Goal: Find specific page/section: Find specific page/section

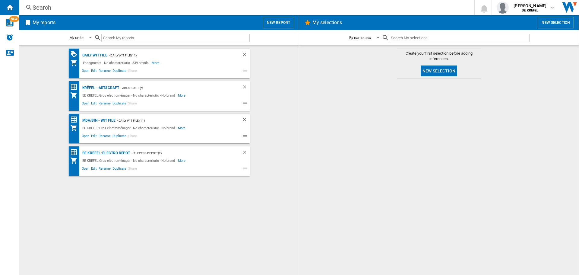
click at [151, 4] on div "Search" at bounding box center [246, 7] width 426 height 8
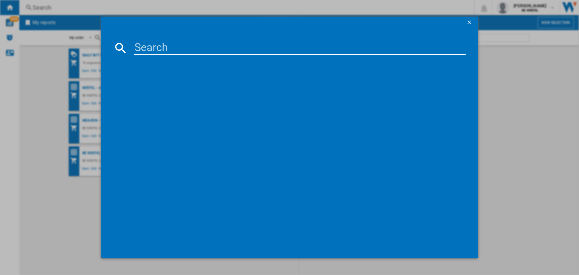
click at [173, 47] on input at bounding box center [300, 48] width 332 height 14
paste input "21006724"
type input "21006724"
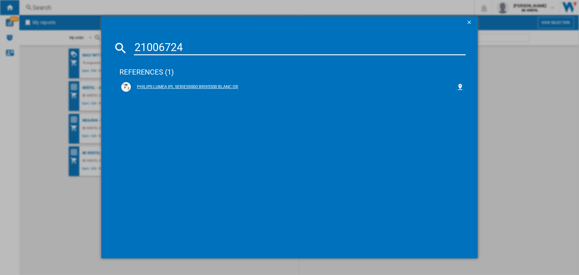
click at [219, 81] on div "PHILIPS LUMEA IPL SERIES9000 BRI95500 BLANC OR" at bounding box center [292, 86] width 346 height 13
click at [215, 87] on div "PHILIPS LUMEA IPL SERIES9000 BRI95500 BLANC OR" at bounding box center [294, 87] width 326 height 6
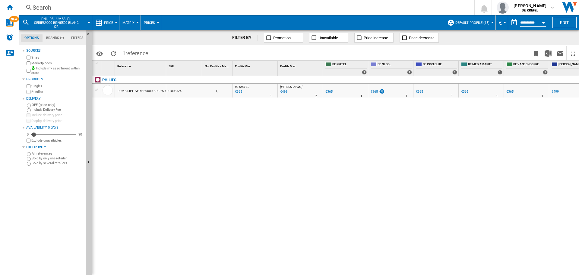
click at [158, 90] on div "LUMEA IPL SERIES9000 BRI95500 BLANC OR" at bounding box center [151, 91] width 66 height 14
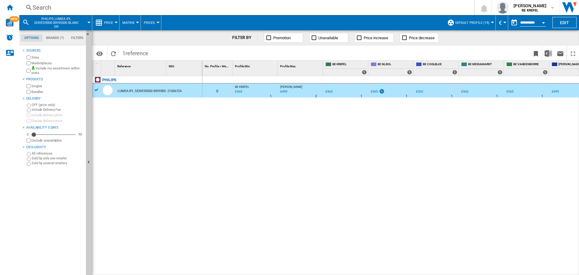
click at [158, 90] on div "LUMEA IPL SERIES9000 BRI95500 BLANC OR" at bounding box center [151, 91] width 66 height 14
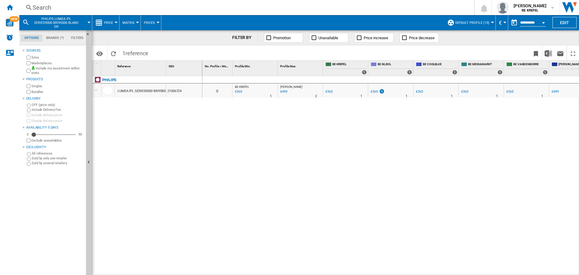
click at [158, 90] on div "LUMEA IPL SERIES9000 BRI95500 BLANC OR" at bounding box center [151, 91] width 66 height 14
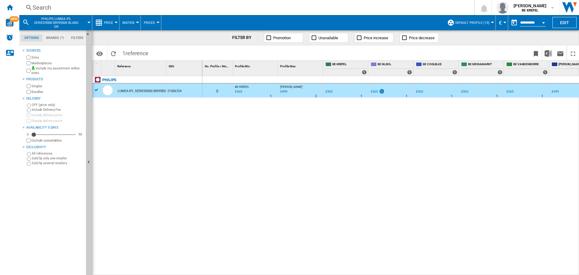
scroll to position [0, 60]
